Goal: Navigation & Orientation: Find specific page/section

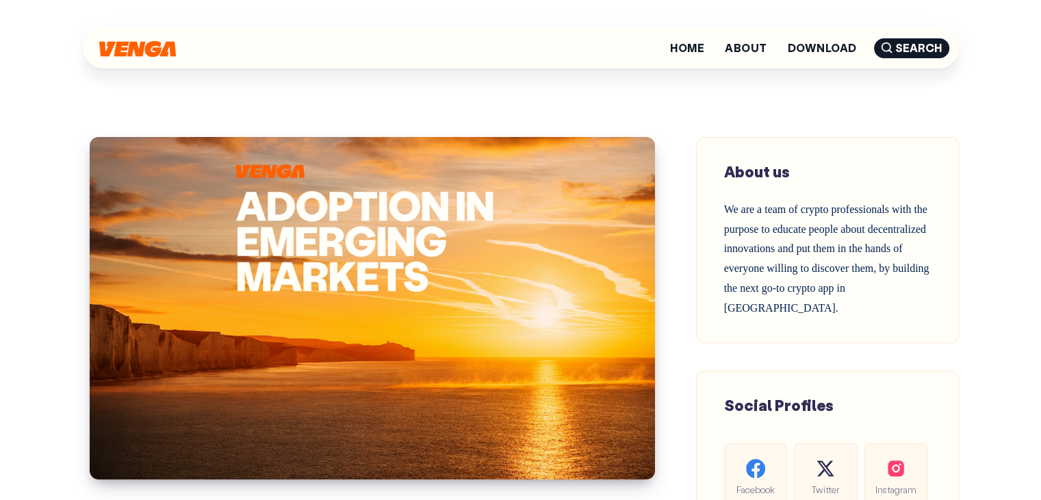
click at [155, 55] on img at bounding box center [137, 49] width 77 height 16
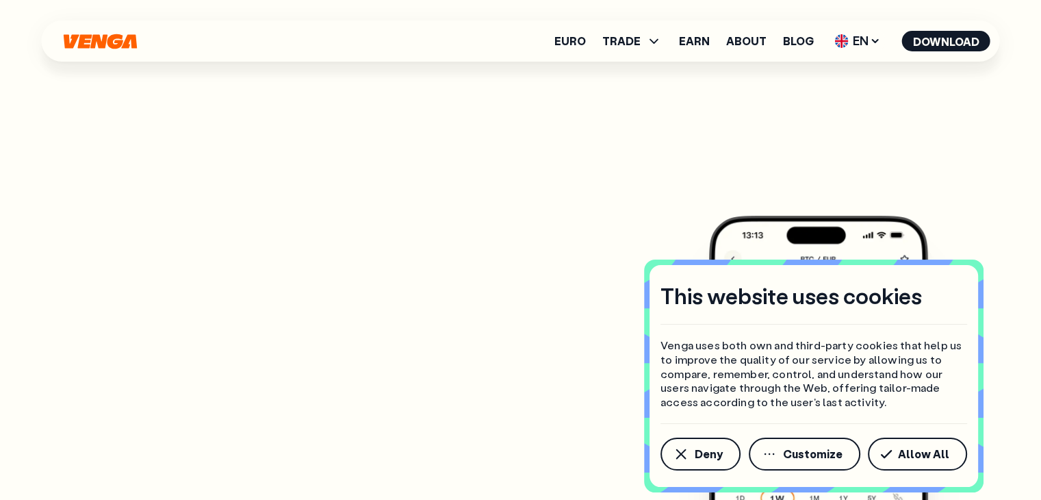
scroll to position [411, 0]
